Goal: Information Seeking & Learning: Learn about a topic

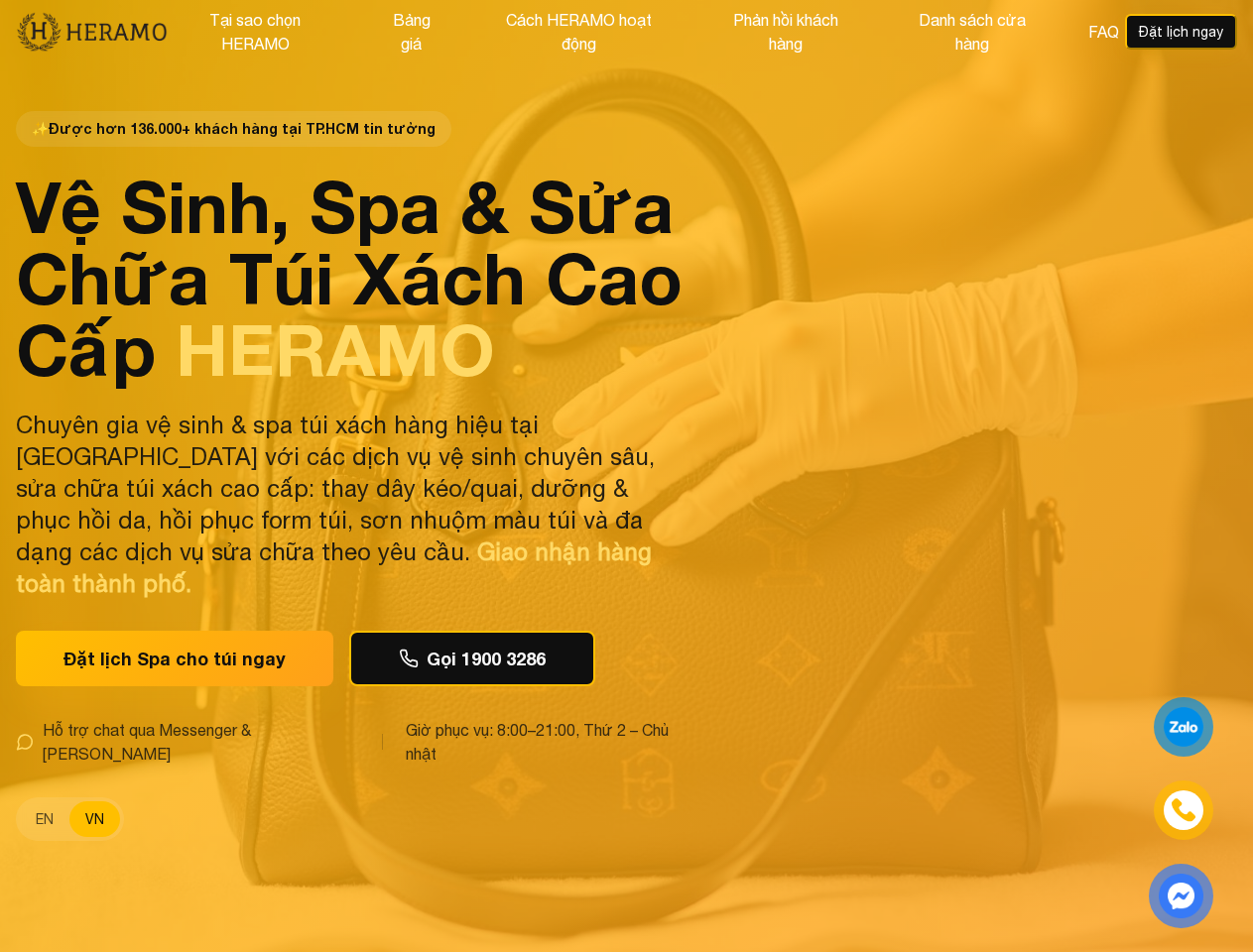
click at [254, 32] on button "Tại sao chọn HERAMO" at bounding box center [256, 32] width 176 height 50
click at [409, 32] on button "Bảng giá" at bounding box center [411, 32] width 74 height 50
click at [575, 32] on button "Cách HERAMO hoạt động" at bounding box center [578, 32] width 196 height 50
click at [785, 32] on button "Phản hồi khách hàng" at bounding box center [785, 32] width 155 height 50
click at [975, 32] on button "Danh sách cửa hàng" at bounding box center [972, 32] width 157 height 50
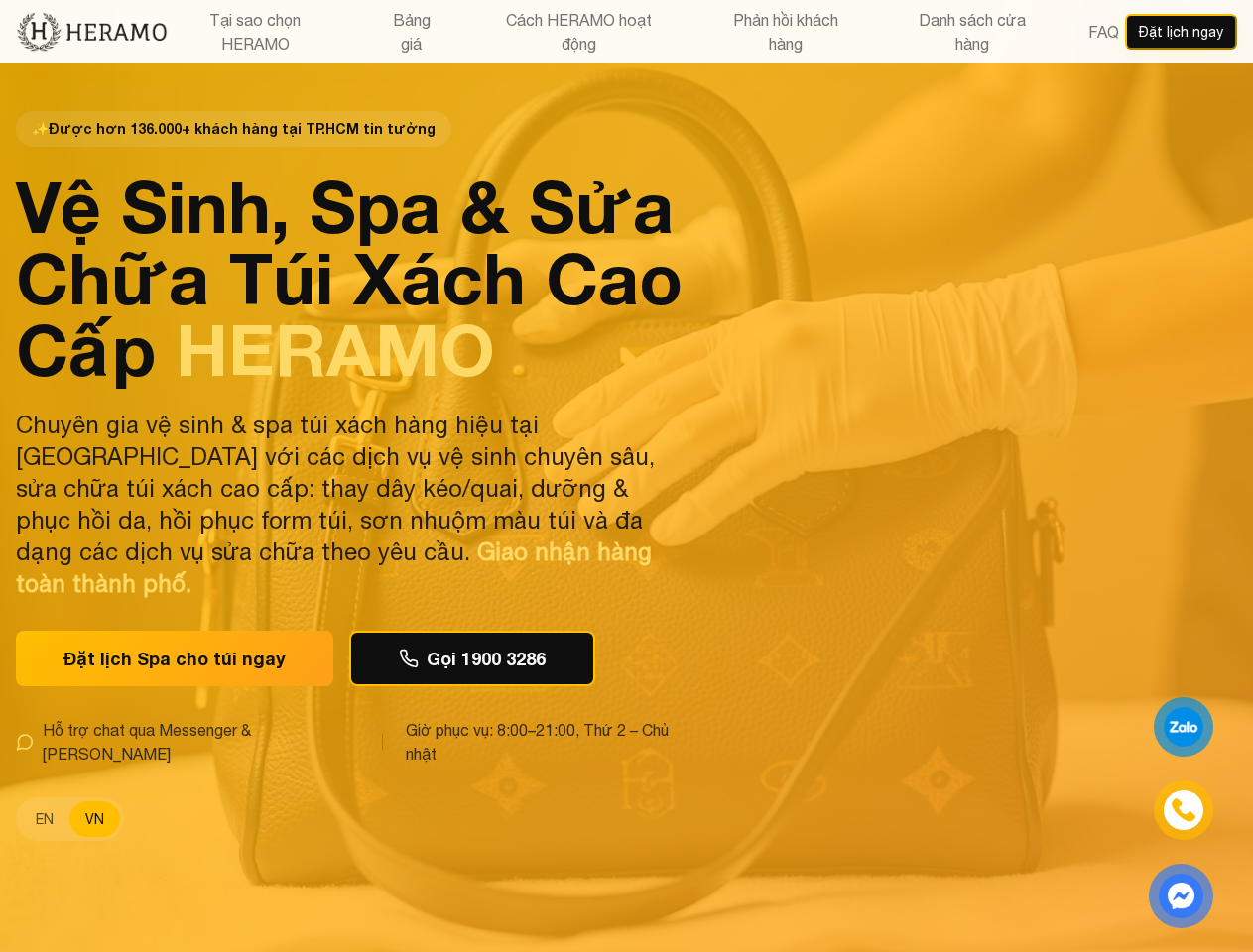
click at [1106, 32] on button "FAQ" at bounding box center [1103, 32] width 43 height 26
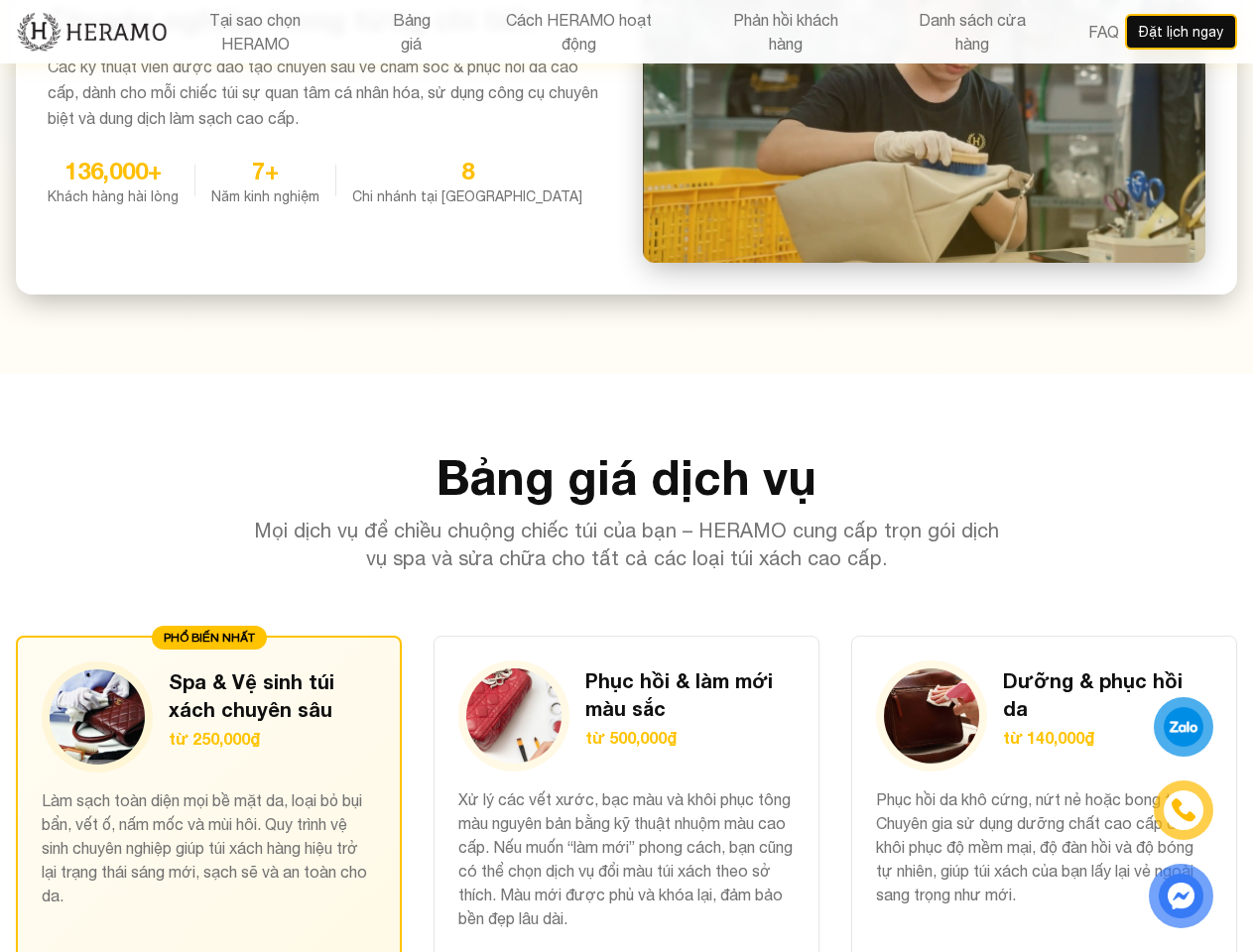
click at [1182, 32] on button "Đặt lịch ngay" at bounding box center [1181, 32] width 112 height 36
click at [169, 668] on h3 "Spa & Vệ sinh túi xách chuyên sâu" at bounding box center [272, 696] width 207 height 56
